Goal: Transaction & Acquisition: Purchase product/service

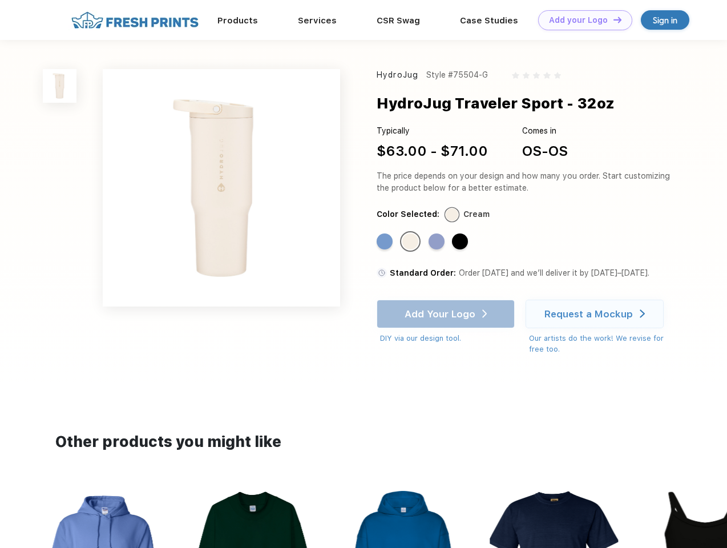
click at [581, 20] on link "Add your Logo Design Tool" at bounding box center [585, 20] width 94 height 20
click at [0, 0] on div "Design Tool" at bounding box center [0, 0] width 0 height 0
click at [612, 19] on link "Add your Logo Design Tool" at bounding box center [585, 20] width 94 height 20
click at [60, 86] on img at bounding box center [60, 86] width 34 height 34
click at [386, 242] on div "Standard Color" at bounding box center [384, 241] width 16 height 16
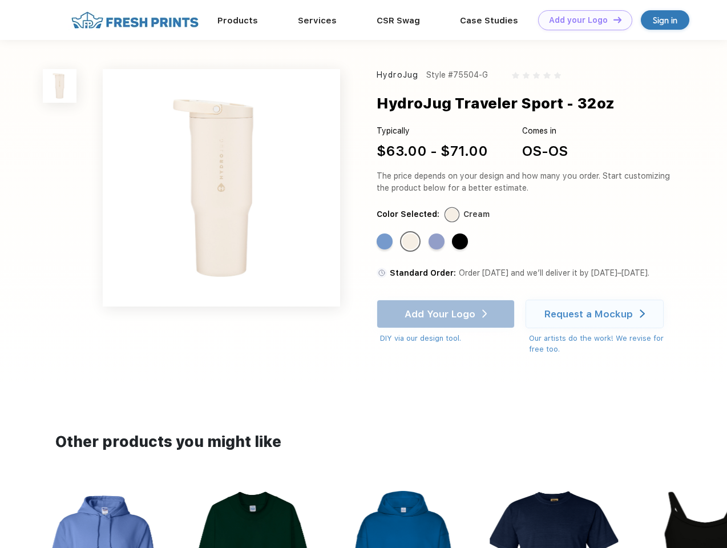
click at [411, 242] on div "Standard Color" at bounding box center [410, 241] width 16 height 16
click at [437, 242] on div "Standard Color" at bounding box center [436, 241] width 16 height 16
click at [461, 242] on div "Standard Color" at bounding box center [460, 241] width 16 height 16
click at [447, 314] on div "Add Your Logo DIY via our design tool. Ah shoot! This product isn't up in our d…" at bounding box center [445, 321] width 138 height 44
click at [596, 314] on div "Request a Mockup" at bounding box center [588, 313] width 88 height 11
